Goal: Task Accomplishment & Management: Manage account settings

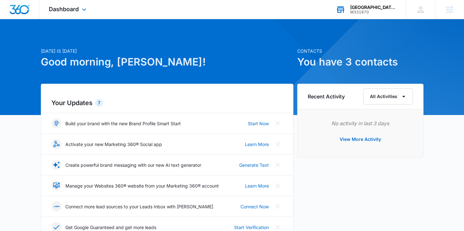
click at [349, 11] on div "BOR Denver Tech Center / CHV / Highlands Ranch M331870 Your Accounts View All" at bounding box center [366, 9] width 80 height 19
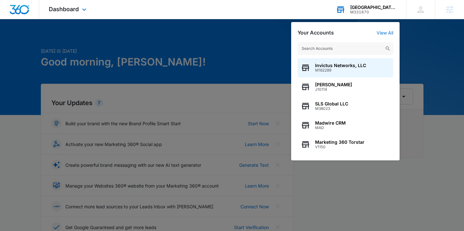
click at [331, 44] on input "text" at bounding box center [346, 48] width 96 height 13
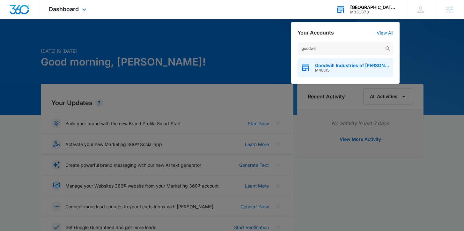
type input "goodwill"
click at [329, 72] on div "Goodwill Industries of Wayne and Holmes Counties M48515" at bounding box center [346, 67] width 96 height 19
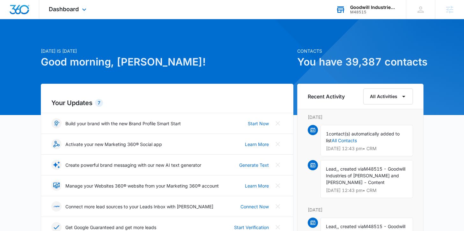
click at [70, 5] on div "Dashboard Apps Reputation Websites Forms CRM Email Social Shop Payments POS Con…" at bounding box center [68, 9] width 58 height 19
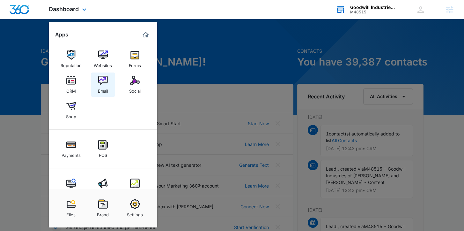
click at [110, 80] on link "Email" at bounding box center [103, 84] width 24 height 24
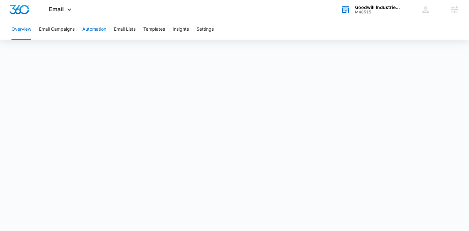
click at [96, 28] on button "Automation" at bounding box center [94, 29] width 24 height 20
click at [122, 31] on button "Email Lists" at bounding box center [125, 29] width 22 height 20
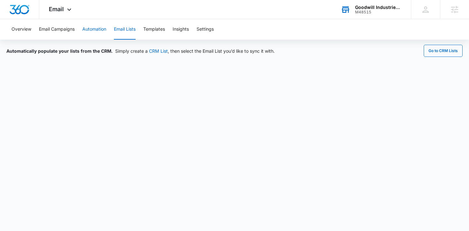
click at [91, 28] on button "Automation" at bounding box center [94, 29] width 24 height 20
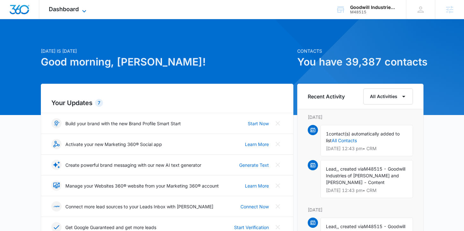
click at [72, 6] on span "Dashboard" at bounding box center [64, 9] width 30 height 7
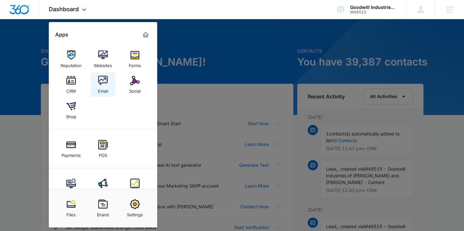
click at [108, 81] on link "Email" at bounding box center [103, 84] width 24 height 24
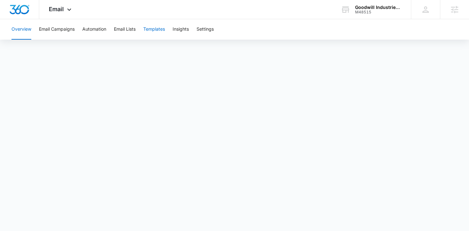
click at [161, 33] on button "Templates" at bounding box center [154, 29] width 22 height 20
click at [57, 9] on span "Email" at bounding box center [56, 9] width 15 height 7
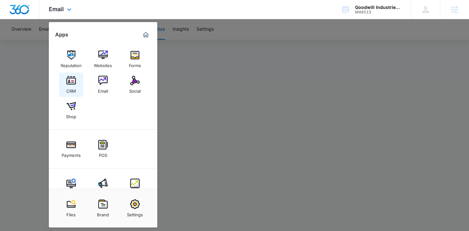
click at [78, 79] on link "CRM" at bounding box center [71, 84] width 24 height 24
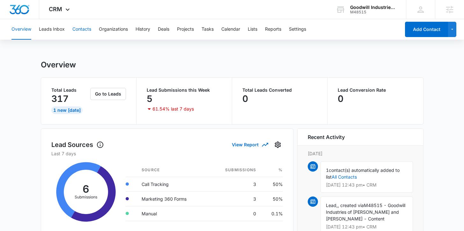
click at [80, 29] on button "Contacts" at bounding box center [81, 29] width 19 height 20
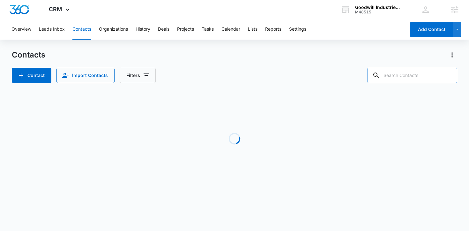
click at [441, 74] on input "text" at bounding box center [412, 75] width 90 height 15
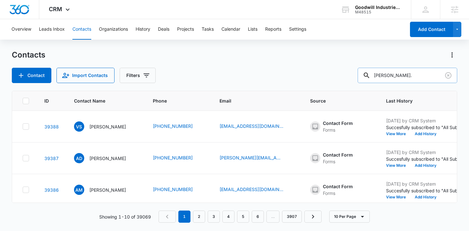
type input "mike."
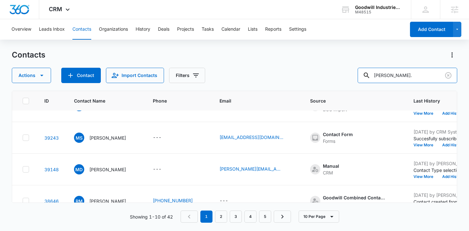
scroll to position [54, 0]
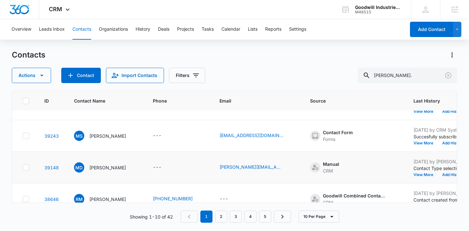
click at [25, 167] on icon at bounding box center [26, 167] width 6 height 6
click at [23, 167] on input "checkbox" at bounding box center [22, 167] width 0 height 0
checkbox input "true"
click at [44, 75] on icon "button" at bounding box center [42, 75] width 8 height 8
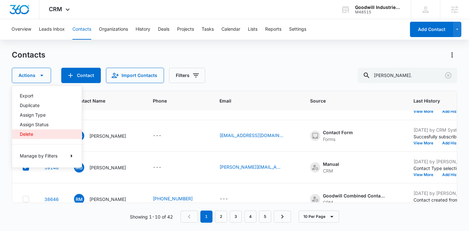
click at [29, 132] on div "Delete" at bounding box center [43, 134] width 47 height 4
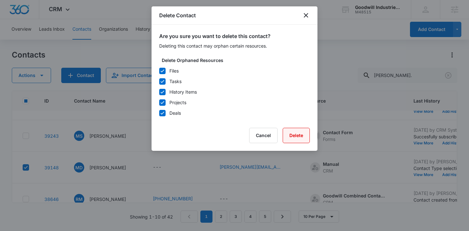
click at [294, 136] on button "Delete" at bounding box center [296, 135] width 27 height 15
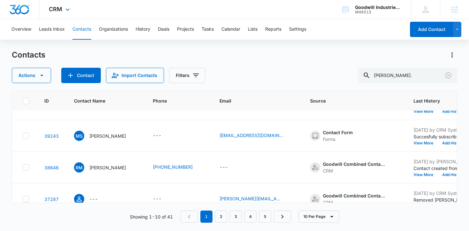
click at [62, 9] on div "CRM Apps Reputation Websites Forms CRM Email Social Shop Payments POS Content A…" at bounding box center [60, 9] width 42 height 19
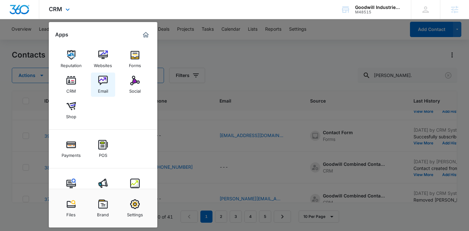
click at [109, 86] on link "Email" at bounding box center [103, 84] width 24 height 24
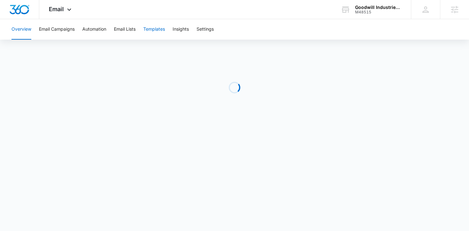
click at [156, 30] on button "Templates" at bounding box center [154, 29] width 22 height 20
click at [90, 26] on button "Automation" at bounding box center [94, 29] width 24 height 20
click at [92, 30] on button "Automation" at bounding box center [94, 29] width 24 height 20
click at [131, 32] on button "Email Lists" at bounding box center [125, 29] width 22 height 20
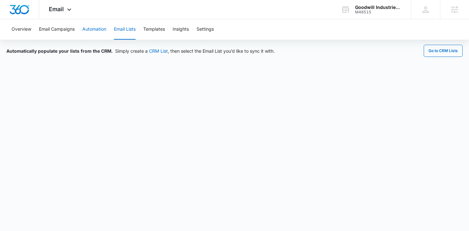
click at [98, 29] on button "Automation" at bounding box center [94, 29] width 24 height 20
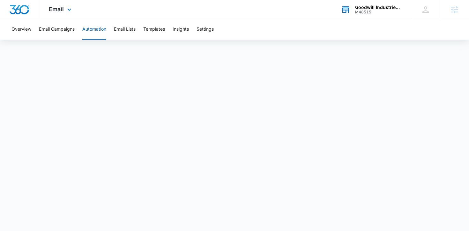
click at [354, 14] on div "Goodwill Industries of Wayne and Holmes Counties M48515 Your Accounts View All" at bounding box center [371, 9] width 80 height 19
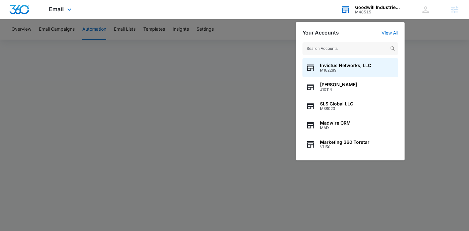
click at [350, 47] on input "text" at bounding box center [350, 48] width 96 height 13
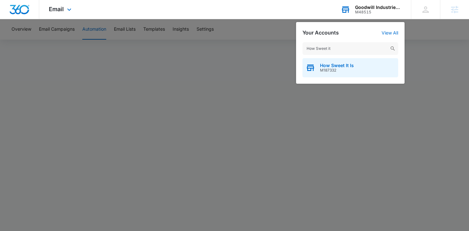
type input "How Sweet it"
click at [345, 70] on span "M187332" at bounding box center [337, 70] width 34 height 4
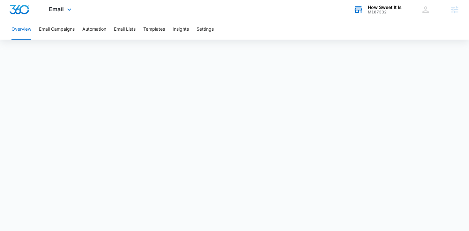
click at [370, 7] on div "How Sweet It Is" at bounding box center [385, 7] width 34 height 5
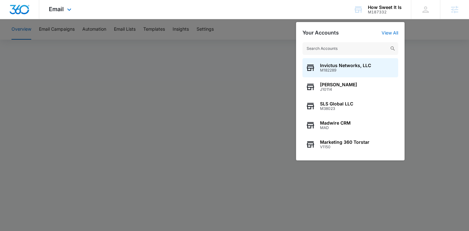
click at [45, 7] on div "Email Apps Reputation Forms CRM Email Social Payments POS Content Ads Intellige…" at bounding box center [60, 9] width 43 height 19
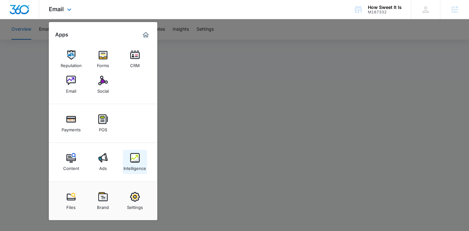
click at [144, 155] on link "Intelligence" at bounding box center [135, 162] width 24 height 24
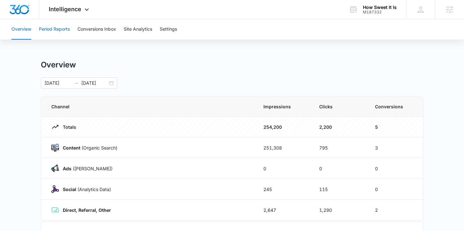
click at [61, 30] on button "Period Reports" at bounding box center [54, 29] width 31 height 20
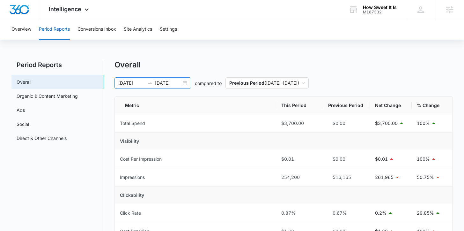
click at [184, 83] on div "07/03/2025 08/02/2025" at bounding box center [153, 82] width 77 height 11
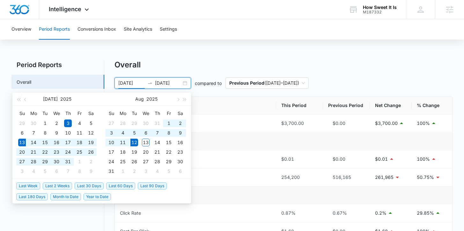
click at [86, 184] on span "Last 30 Days" at bounding box center [89, 185] width 29 height 7
type input "07/13/2025"
type input "08/12/2025"
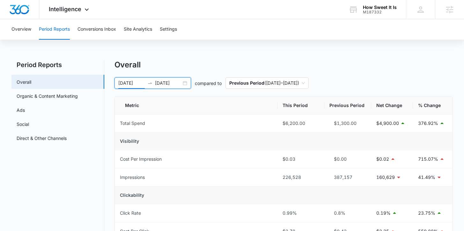
scroll to position [15, 0]
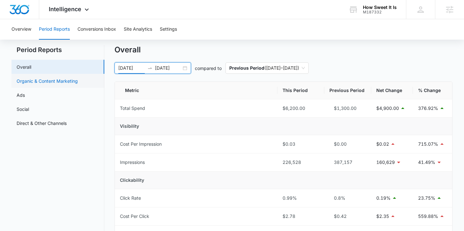
click at [56, 83] on link "Organic & Content Marketing" at bounding box center [47, 81] width 61 height 7
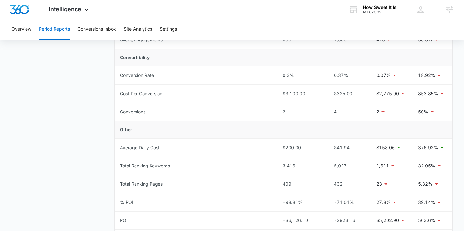
scroll to position [228, 0]
click at [67, 12] on div "Intelligence Apps Reputation Forms CRM Email Social Payments POS Content Ads In…" at bounding box center [69, 9] width 61 height 19
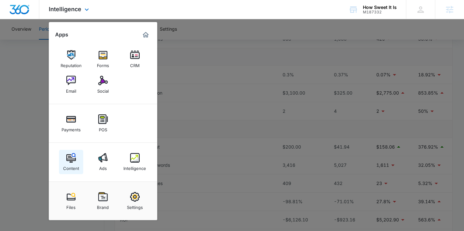
click at [74, 155] on img at bounding box center [71, 158] width 10 height 10
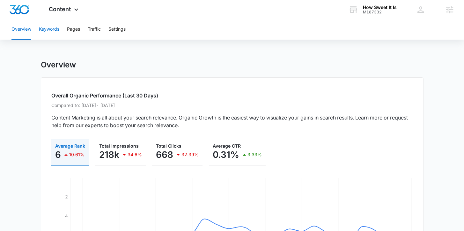
click at [56, 33] on button "Keywords" at bounding box center [49, 29] width 20 height 20
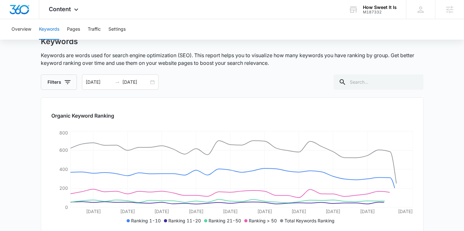
scroll to position [43, 0]
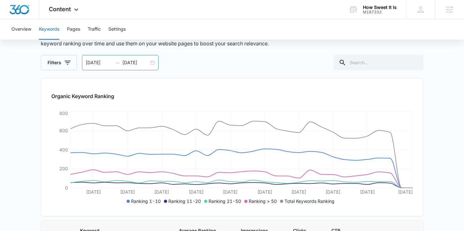
click at [152, 63] on div "07/13/2025 08/12/2025" at bounding box center [120, 62] width 77 height 15
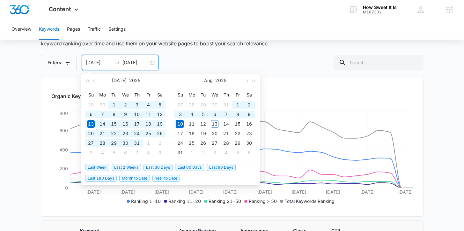
click at [214, 168] on span "Last 90 Days" at bounding box center [221, 167] width 29 height 7
type input "05/12/2025"
type input "08/10/2025"
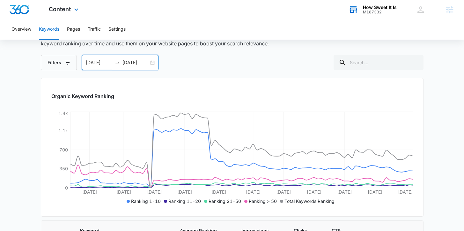
click at [362, 9] on div "How Sweet It Is M187332 Your Accounts View All" at bounding box center [372, 9] width 67 height 19
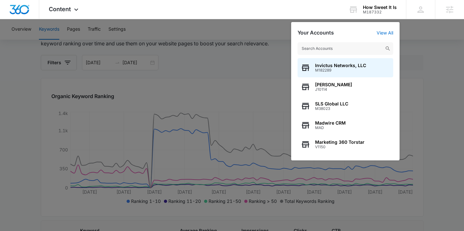
click at [339, 46] on input "text" at bounding box center [346, 48] width 96 height 13
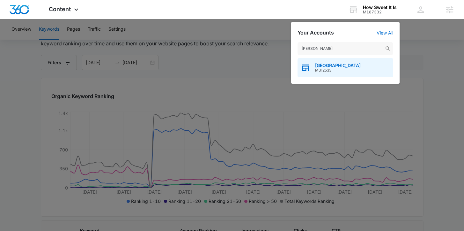
type input "Jade Chines"
click at [335, 69] on span "M312533" at bounding box center [338, 70] width 46 height 4
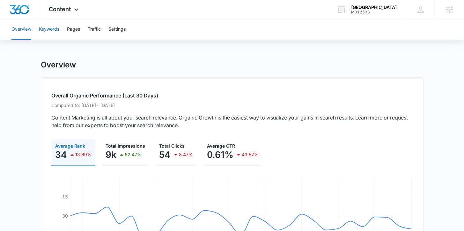
click at [50, 31] on button "Keywords" at bounding box center [49, 29] width 20 height 20
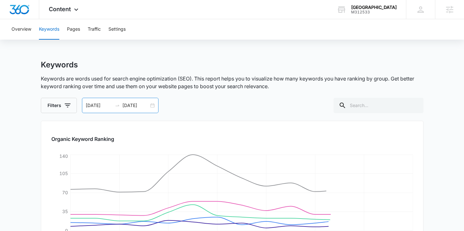
click at [152, 107] on div "07/22/2025 08/05/2025" at bounding box center [120, 105] width 77 height 15
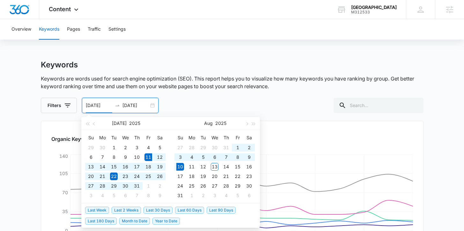
click at [156, 210] on span "Last 30 Days" at bounding box center [158, 209] width 29 height 7
type input "07/11/2025"
type input "08/10/2025"
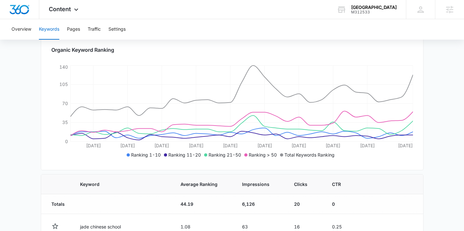
scroll to position [70, 0]
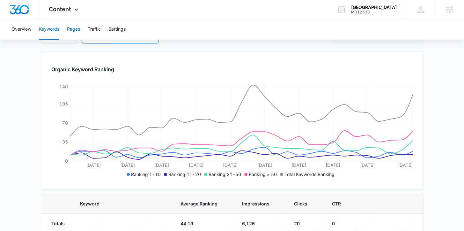
click at [73, 26] on button "Pages" at bounding box center [73, 29] width 13 height 20
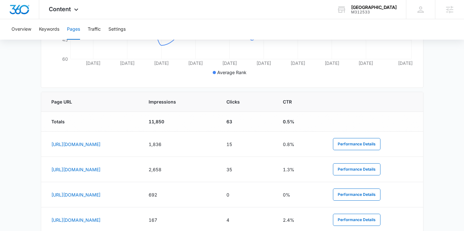
scroll to position [218, 0]
click at [202, 104] on span "Impressions" at bounding box center [175, 101] width 53 height 7
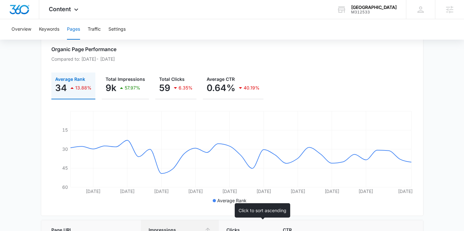
scroll to position [0, 0]
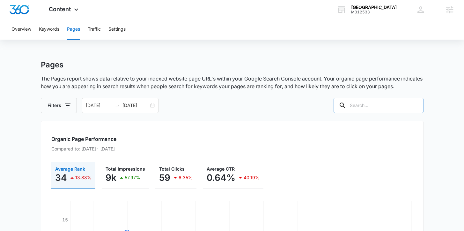
click at [376, 102] on input "text" at bounding box center [379, 105] width 90 height 15
type input "teen"
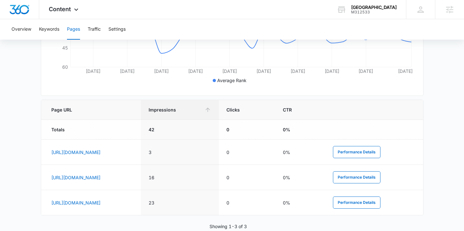
scroll to position [224, 0]
